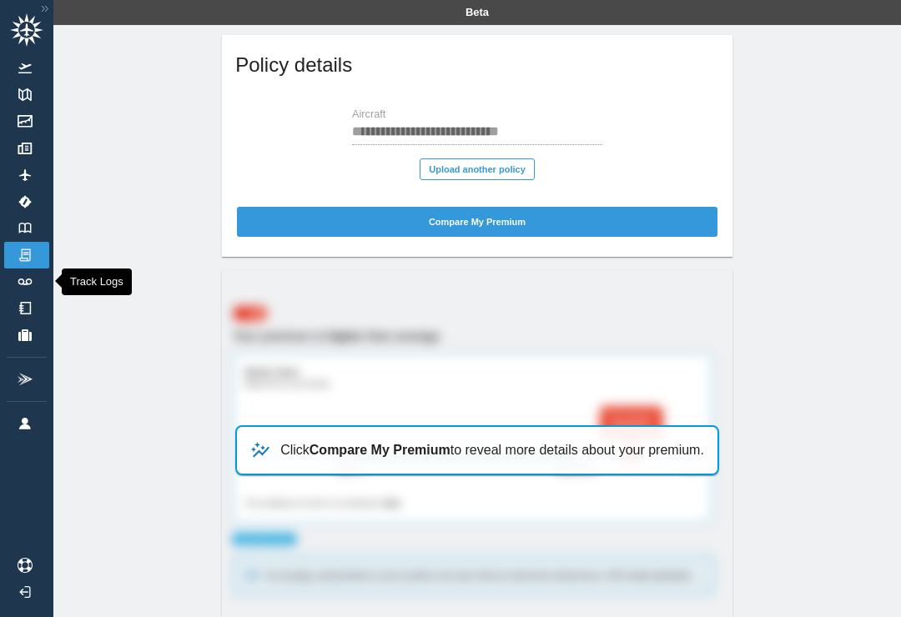
click at [14, 285] on link "Track Logs" at bounding box center [26, 282] width 45 height 27
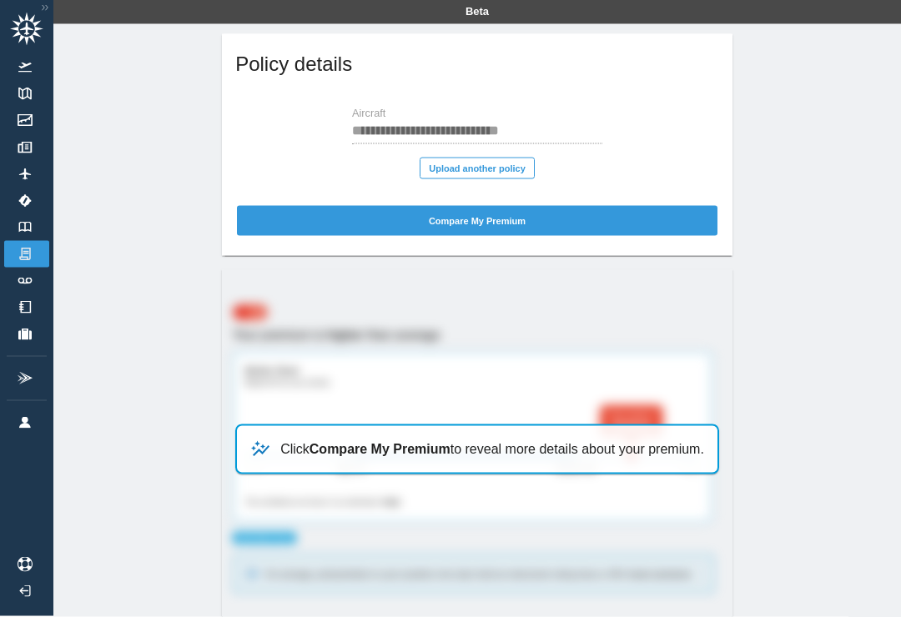
scroll to position [3, 0]
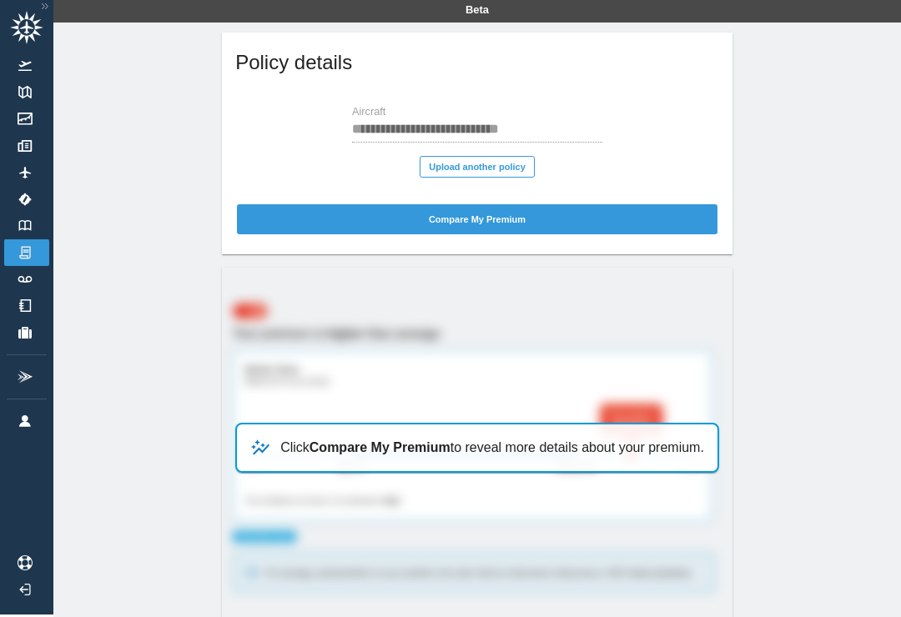
click at [556, 233] on button "Compare My Premium" at bounding box center [477, 219] width 481 height 30
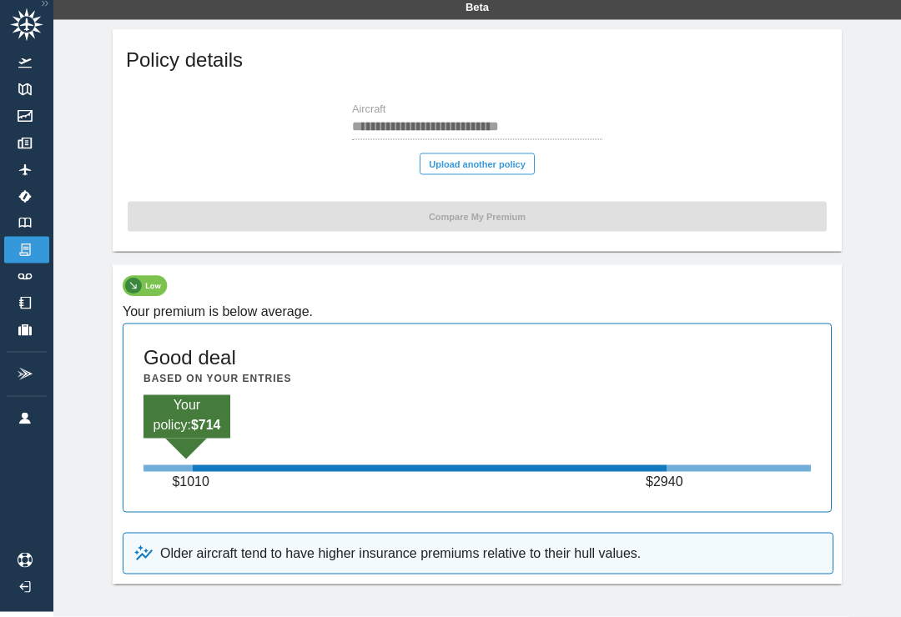
scroll to position [0, 0]
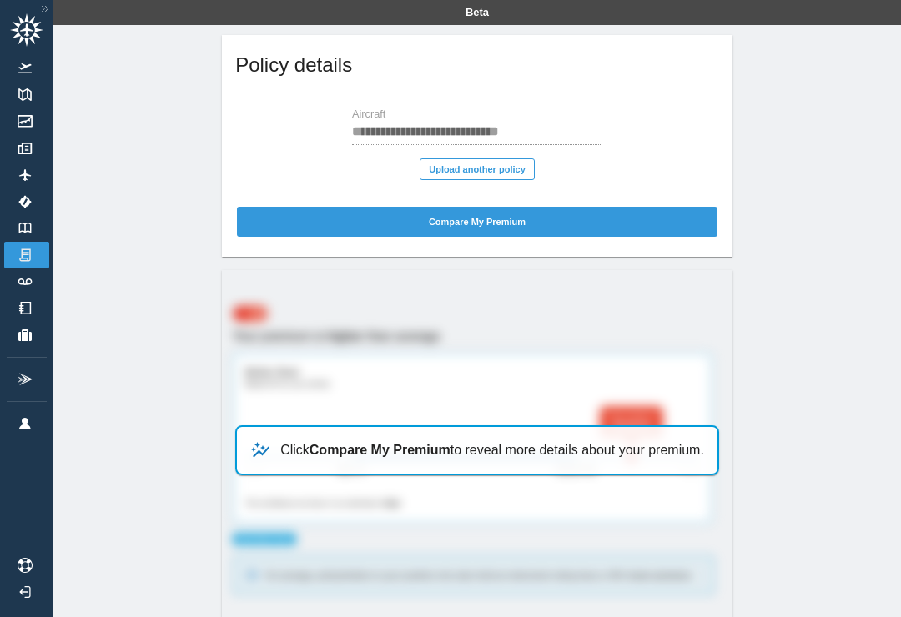
scroll to position [51, 0]
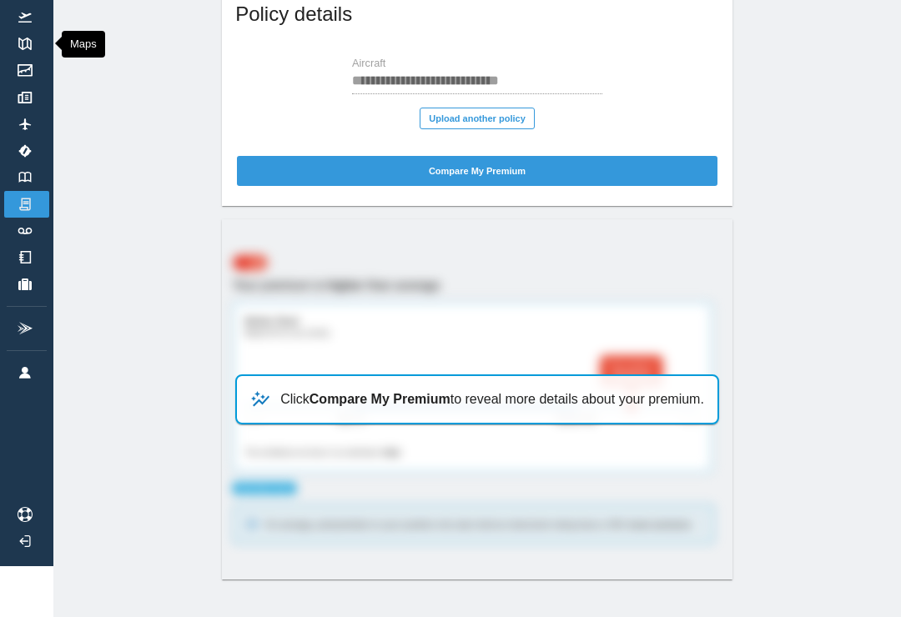
click at [33, 44] on img at bounding box center [25, 44] width 18 height 13
